Goal: Task Accomplishment & Management: Use online tool/utility

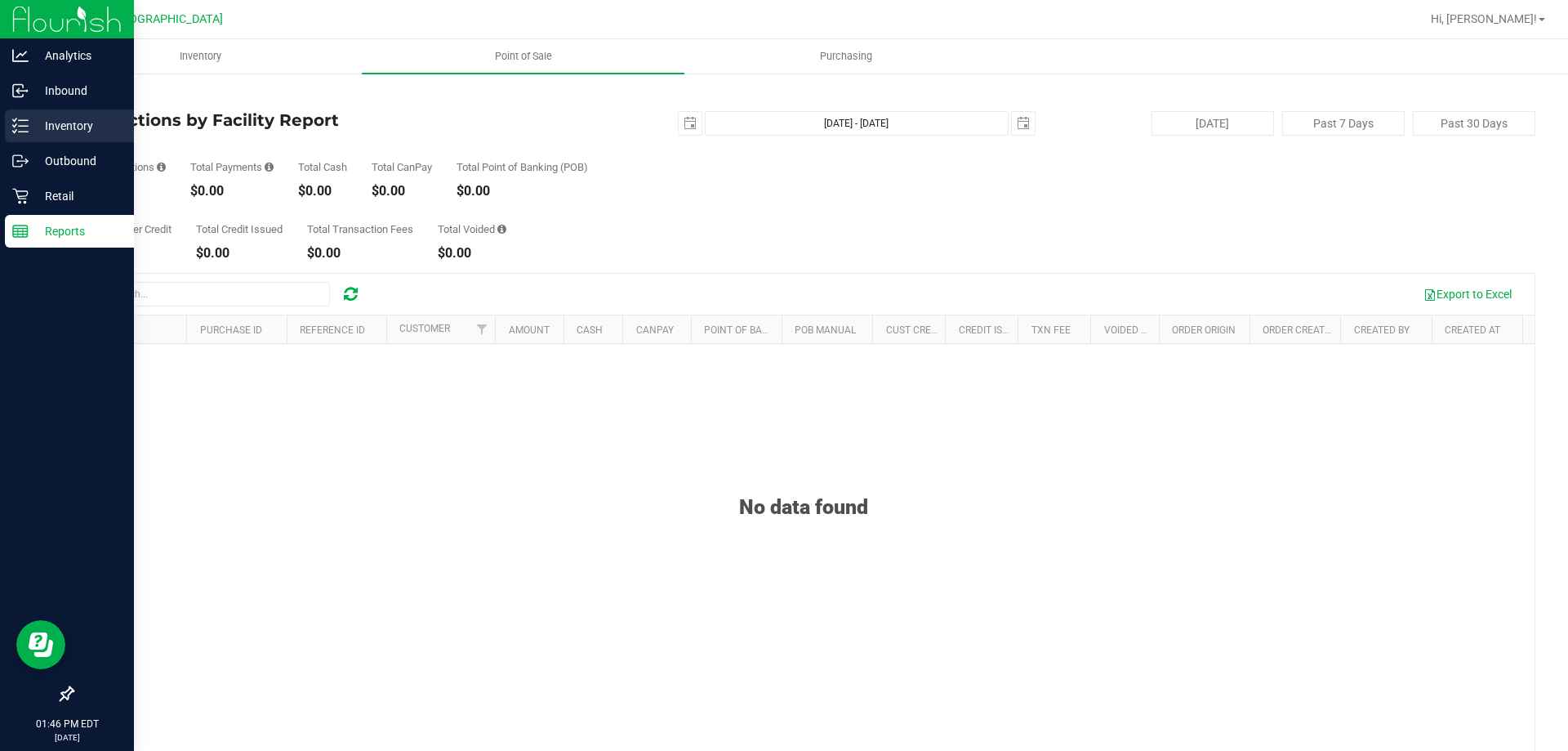
click at [55, 124] on p "Inventory" at bounding box center [77, 125] width 98 height 20
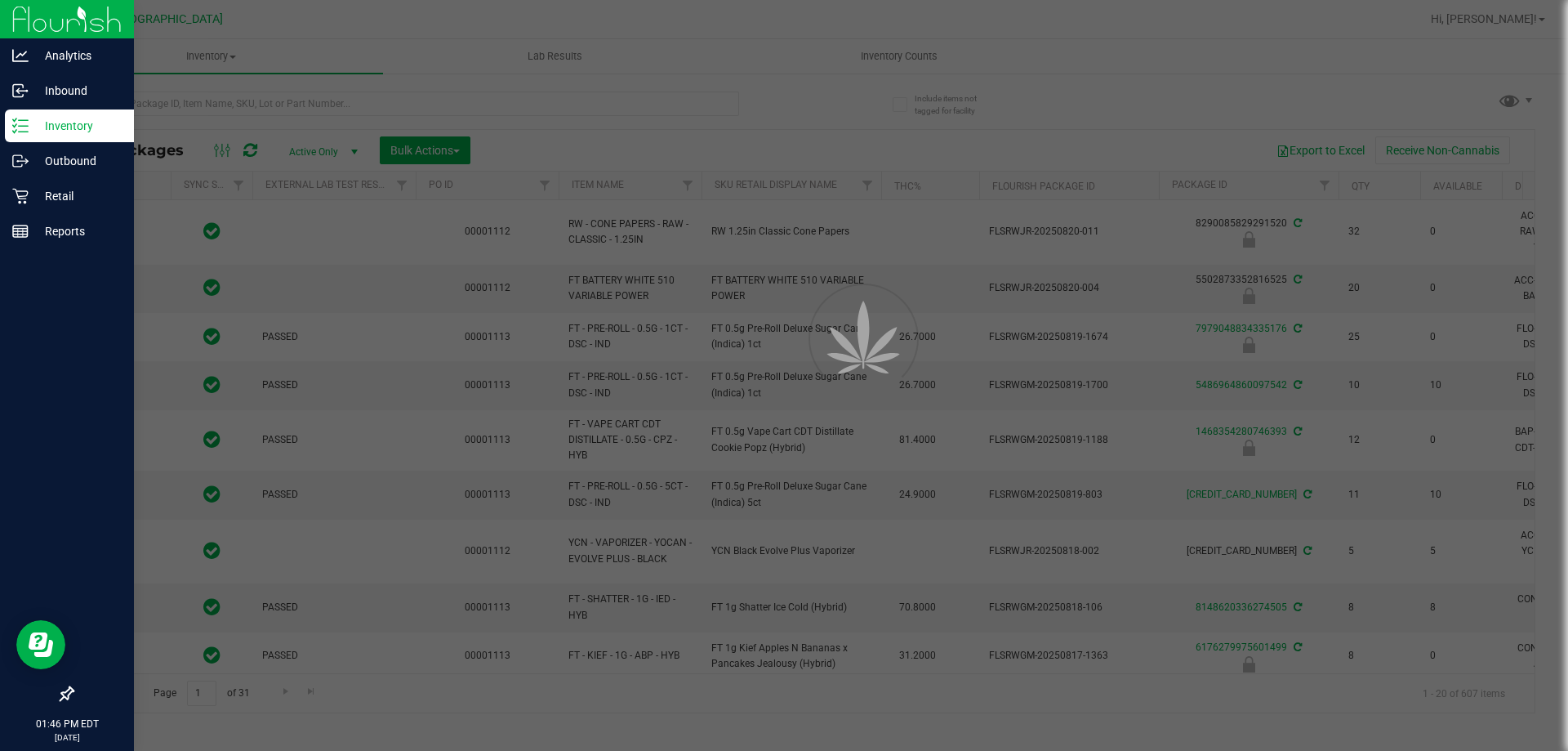
click at [165, 100] on div at bounding box center [784, 375] width 1568 height 751
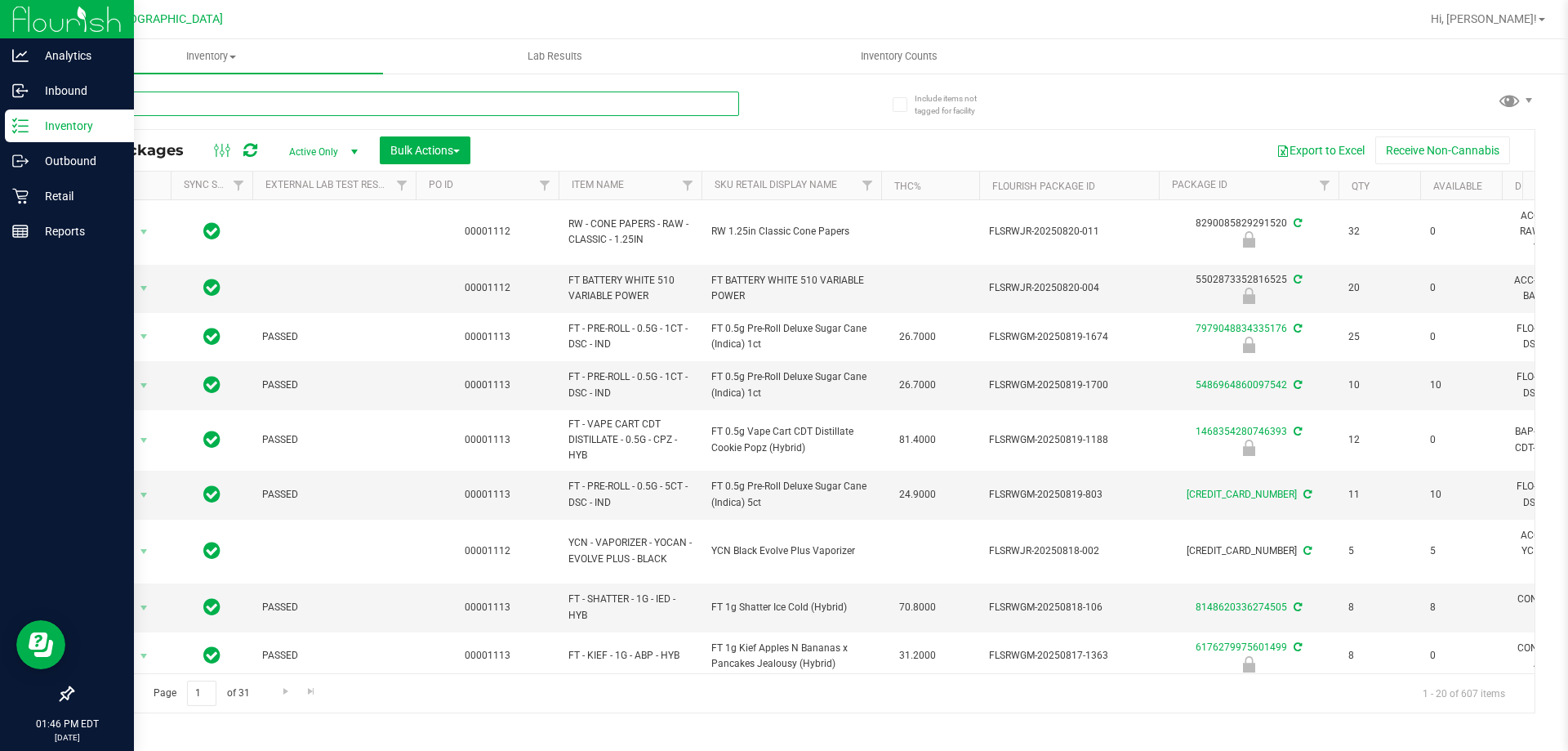
click at [165, 100] on input "text" at bounding box center [405, 104] width 667 height 24
drag, startPoint x: 186, startPoint y: 138, endPoint x: 168, endPoint y: 101, distance: 41.1
paste input "W-JUL25FFP03-0807"
type input "W-JUL25FFP03-0807"
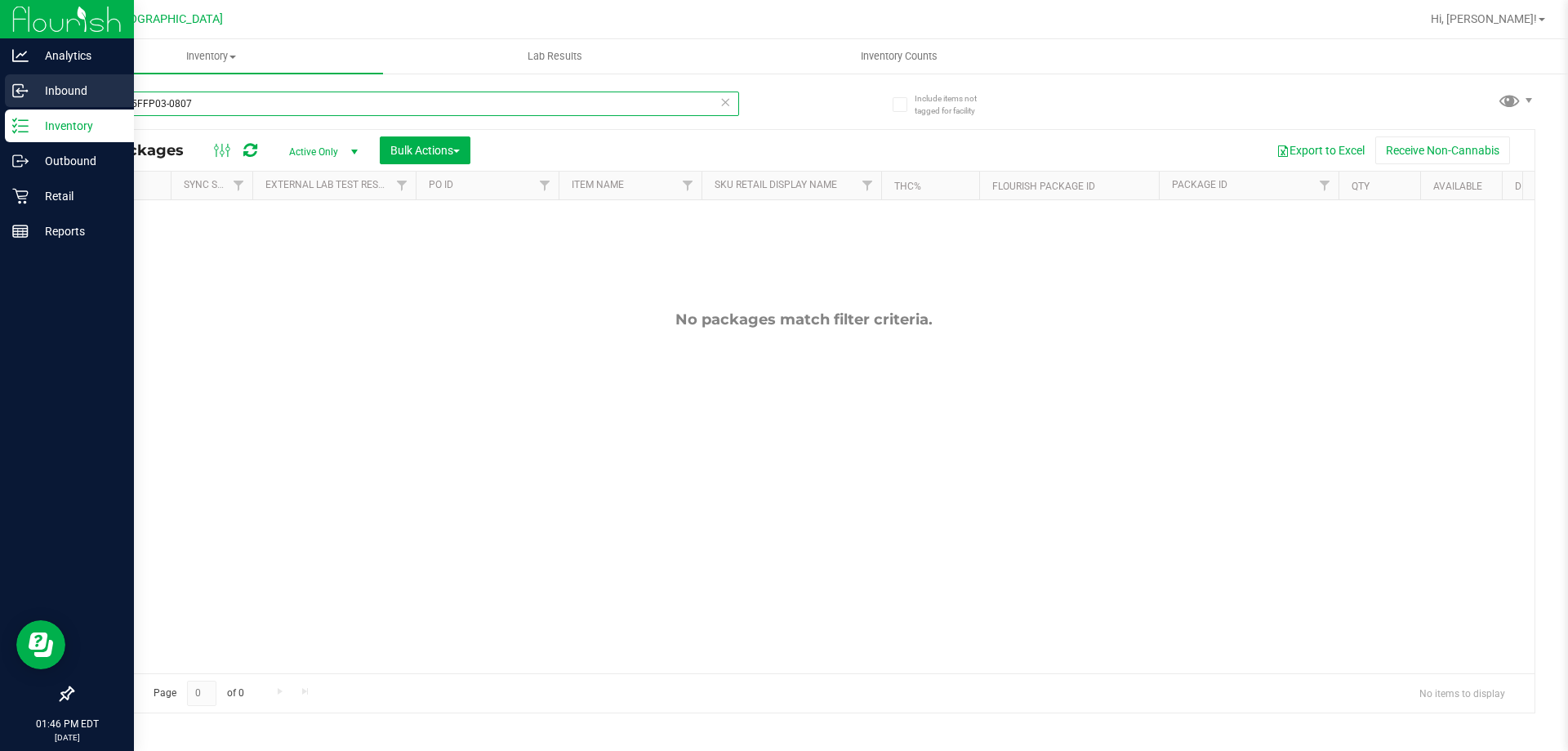
drag, startPoint x: 209, startPoint y: 104, endPoint x: 36, endPoint y: 105, distance: 173.0
click at [32, 106] on div "Analytics Inbound Inventory Outbound Retail Reports 01:46 PM EDT [DATE] 08/[GEO…" at bounding box center [784, 375] width 1568 height 751
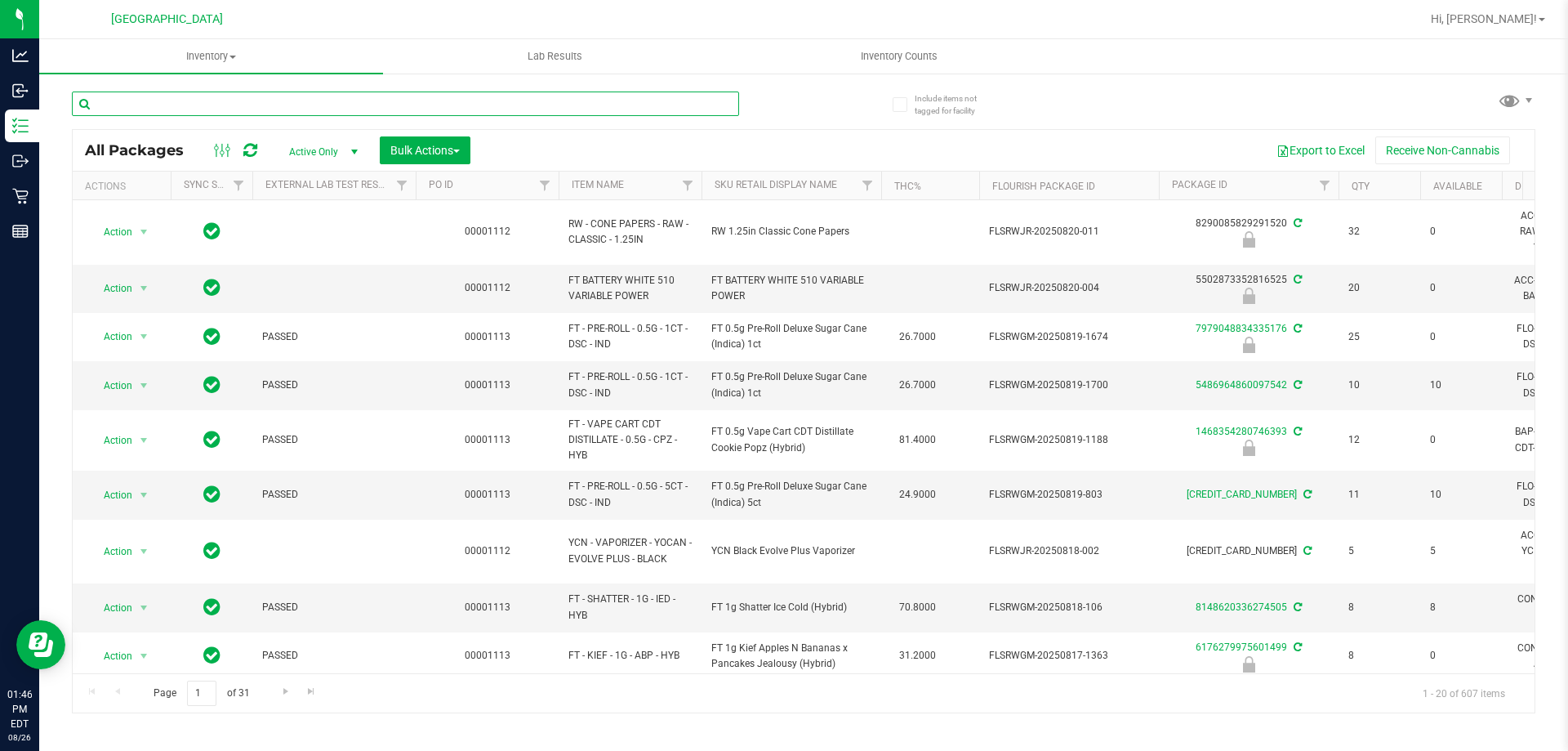
click at [127, 106] on input "text" at bounding box center [405, 104] width 667 height 24
paste input "​W-JUN25FFP01-0701"
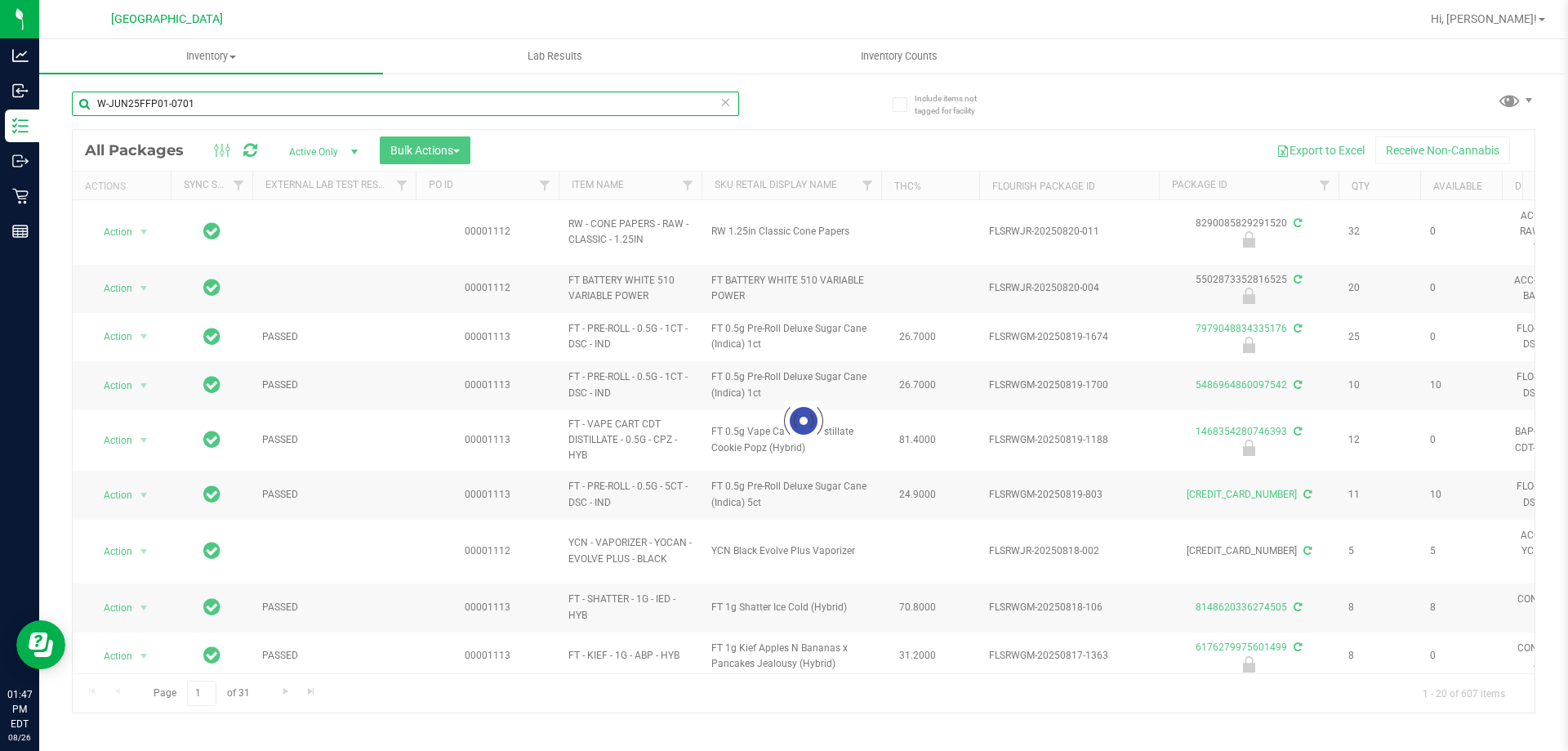
type input "​W-JUN25FFP01-0701"
